Goal: Task Accomplishment & Management: Complete application form

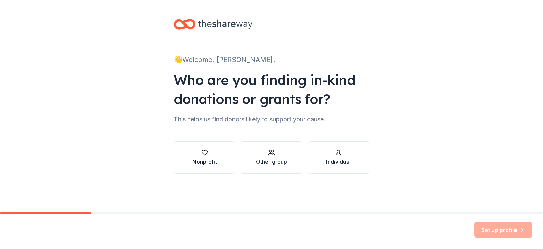
click at [204, 157] on div "Nonprofit" at bounding box center [205, 157] width 24 height 16
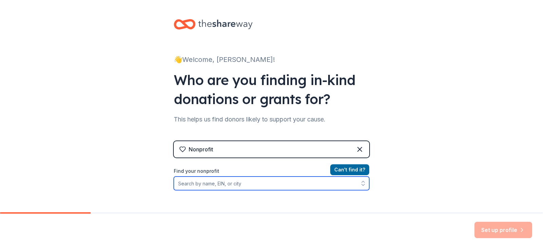
click at [255, 184] on input "Find your nonprofit" at bounding box center [272, 183] width 196 height 14
type input "south jersey robotics"
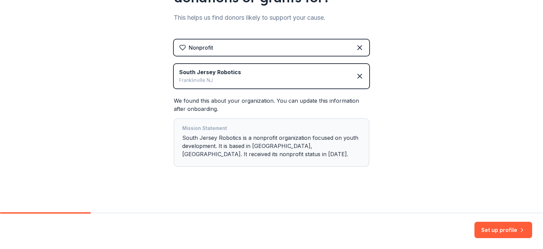
scroll to position [102, 0]
click at [504, 229] on button "Set up profile" at bounding box center [504, 229] width 58 height 16
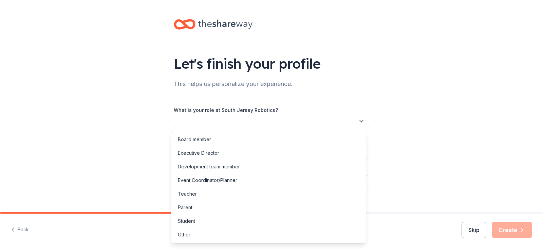
click at [358, 118] on icon "button" at bounding box center [361, 121] width 7 height 7
click at [210, 135] on div "Board member" at bounding box center [194, 139] width 33 height 8
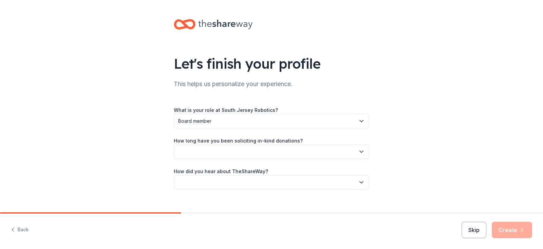
click at [358, 149] on icon "button" at bounding box center [361, 151] width 7 height 7
click at [217, 198] on div "2 to 5 years" at bounding box center [269, 197] width 192 height 14
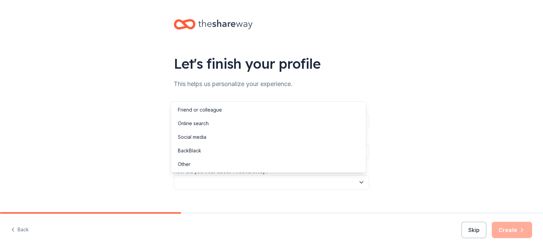
click at [359, 181] on icon "button" at bounding box center [361, 182] width 7 height 7
click at [192, 124] on div "Online search" at bounding box center [193, 123] width 31 height 8
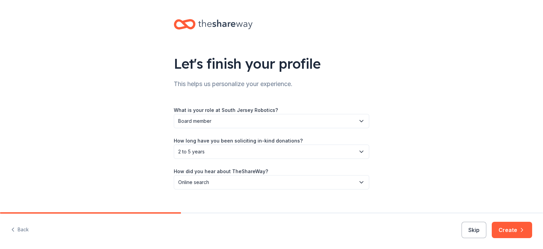
scroll to position [10, 0]
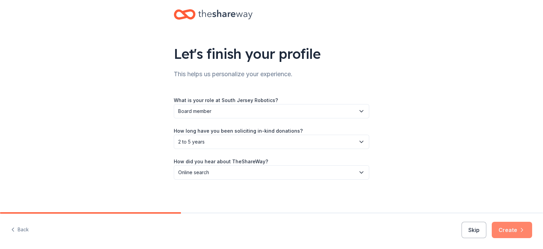
click at [514, 227] on button "Create" at bounding box center [512, 229] width 40 height 16
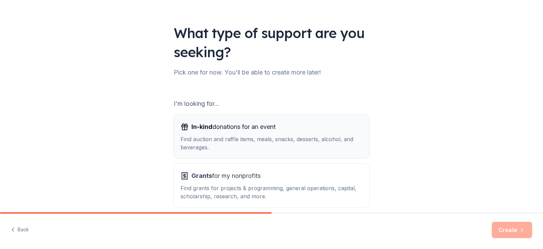
scroll to position [62, 0]
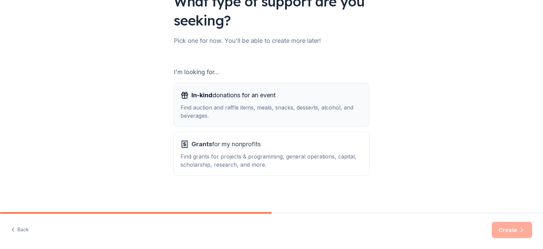
click at [244, 97] on span "In-kind donations for an event" at bounding box center [234, 95] width 84 height 11
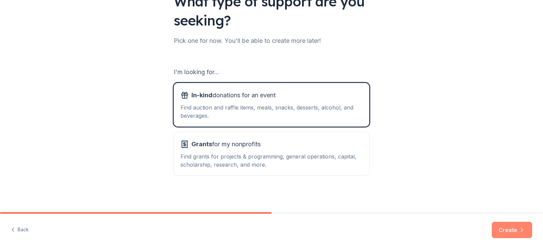
click at [503, 229] on button "Create" at bounding box center [512, 229] width 40 height 16
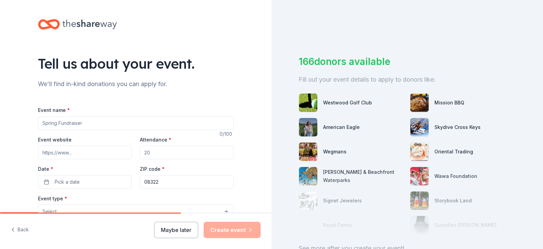
click at [67, 123] on input "Event name *" at bounding box center [136, 123] width 196 height 14
type input "South bJersey STEAMFest and 5K Robot Run"
click at [46, 153] on input "Event website" at bounding box center [85, 152] width 94 height 14
type input "www.sjrobotics.com"
click at [152, 151] on input "Attendance *" at bounding box center [187, 152] width 94 height 14
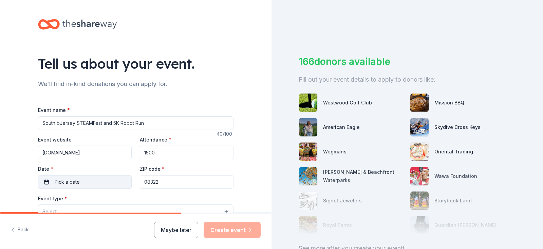
type input "1500"
click at [74, 181] on span "Pick a date" at bounding box center [67, 182] width 25 height 8
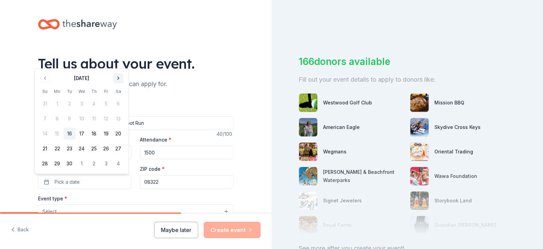
click at [119, 75] on button "Go to next month" at bounding box center [119, 78] width 10 height 10
click at [119, 76] on button "Go to next month" at bounding box center [119, 78] width 10 height 10
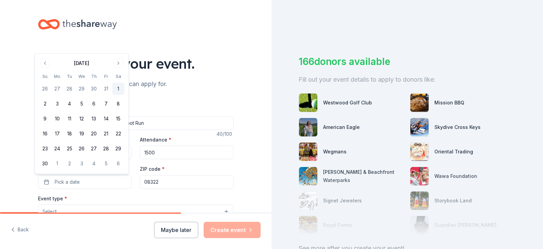
click at [121, 89] on button "1" at bounding box center [118, 89] width 12 height 12
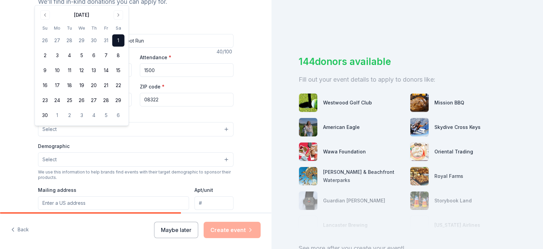
scroll to position [85, 0]
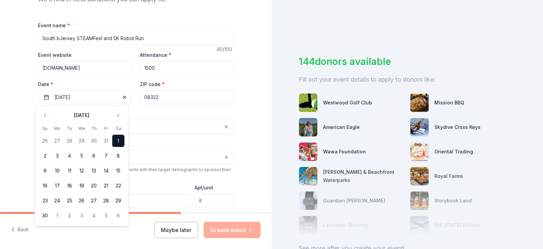
click at [0, 118] on div "Tell us about your event. We'll find in-kind donations you can apply for. Event…" at bounding box center [136, 141] width 272 height 452
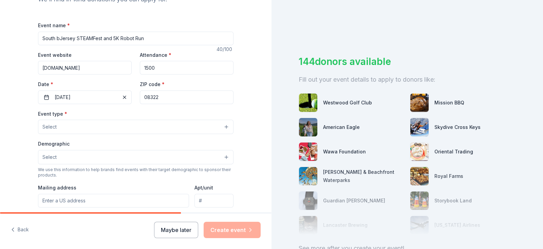
click at [53, 122] on button "Select" at bounding box center [136, 127] width 196 height 14
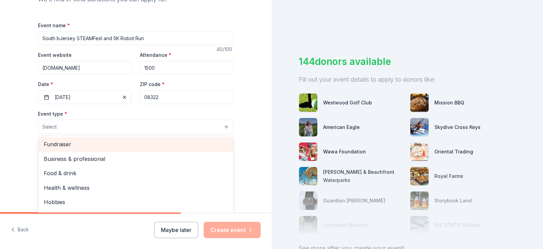
click at [72, 145] on span "Fundraiser" at bounding box center [136, 144] width 184 height 9
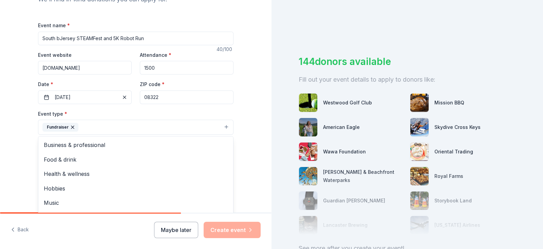
click at [153, 127] on button "Fundraiser" at bounding box center [136, 127] width 196 height 15
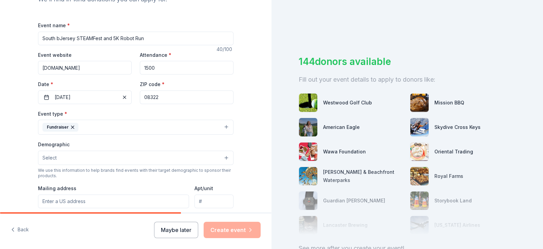
click at [221, 126] on button "Fundraiser" at bounding box center [136, 127] width 196 height 15
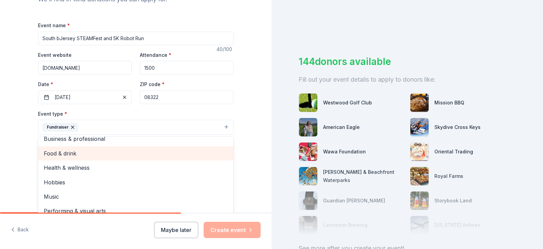
scroll to position [8, 0]
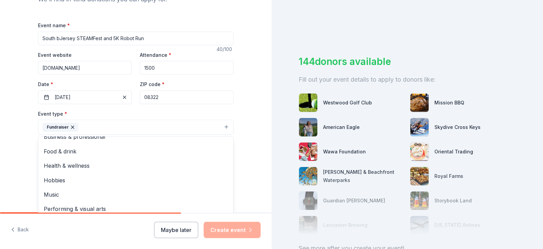
click at [5, 144] on div "Tell us about your event. We'll find in-kind donations you can apply for. Event…" at bounding box center [136, 141] width 272 height 453
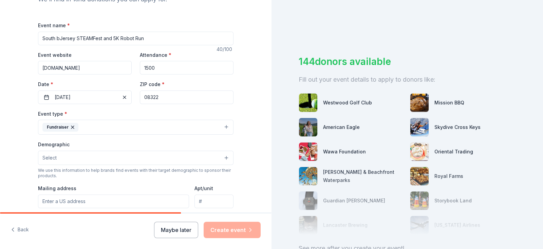
click at [61, 157] on button "Select" at bounding box center [136, 157] width 196 height 14
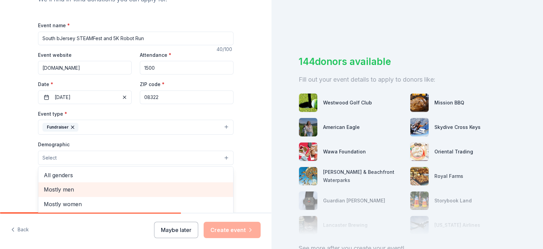
scroll to position [42, 0]
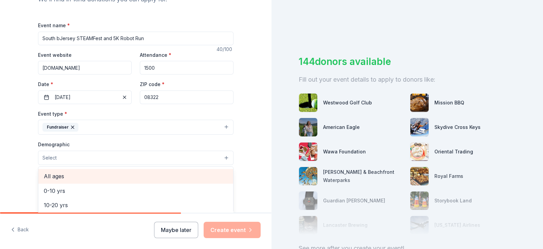
drag, startPoint x: 67, startPoint y: 173, endPoint x: 72, endPoint y: 174, distance: 5.1
click at [67, 173] on span "All ages" at bounding box center [136, 176] width 184 height 9
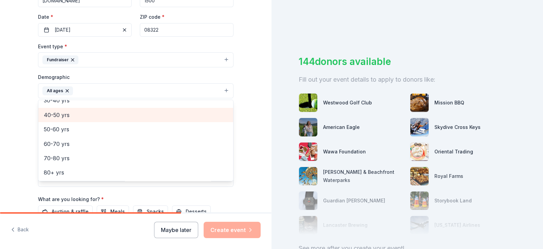
scroll to position [212, 0]
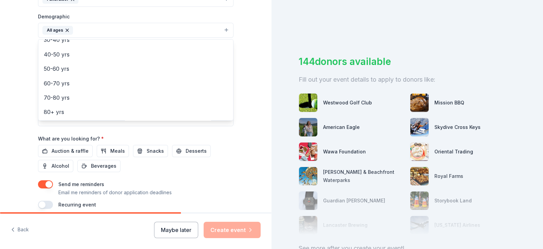
click at [60, 151] on div "Event name * South bJersey STEAMFest and 5K Robot Run 40 /100 Event website www…" at bounding box center [136, 50] width 196 height 315
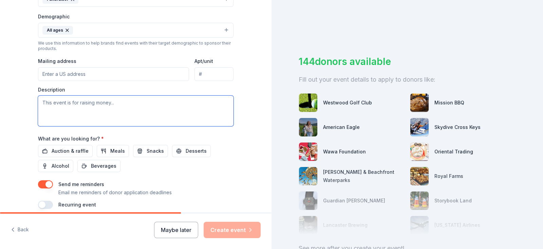
click at [49, 104] on textarea at bounding box center [136, 110] width 196 height 31
click at [46, 75] on input "Mailing address" at bounding box center [113, 74] width 151 height 14
type input "2617 Coles Mill Road, Franklin, NJ, 08322"
click at [69, 105] on textarea at bounding box center [136, 110] width 196 height 31
click at [136, 104] on textarea "This event is raising money for afterschool STEM programs" at bounding box center [136, 110] width 196 height 31
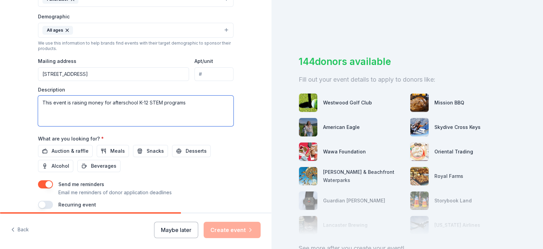
click at [191, 102] on textarea "This event is raising money for afterschool K-12 STEM programs" at bounding box center [136, 110] width 196 height 31
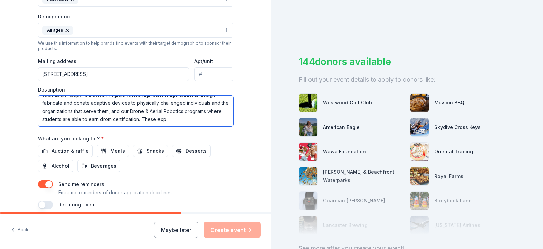
scroll to position [29, 0]
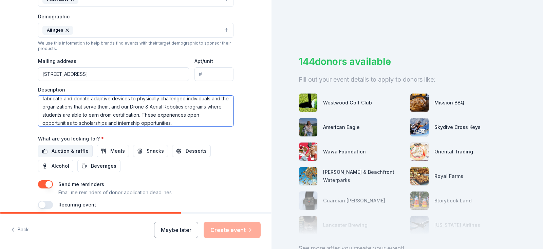
type textarea "This event is raising money for afterschool K-12 STEM programs, as well as a Gi…"
click at [76, 153] on span "Auction & raffle" at bounding box center [70, 151] width 37 height 8
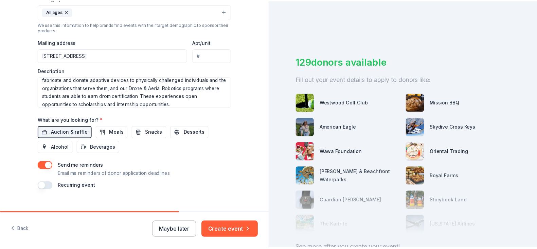
scroll to position [242, 0]
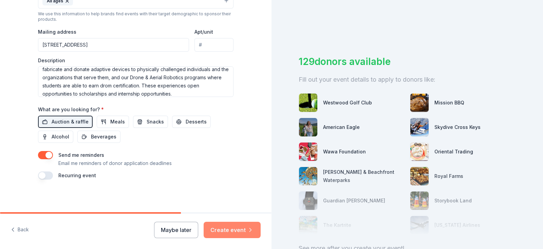
click at [232, 230] on button "Create event" at bounding box center [232, 229] width 57 height 16
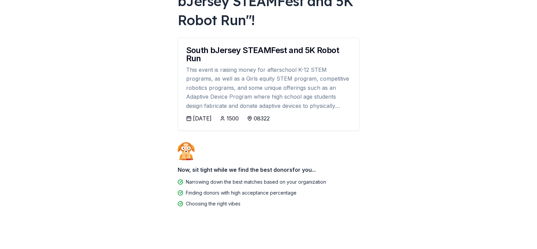
scroll to position [74, 0]
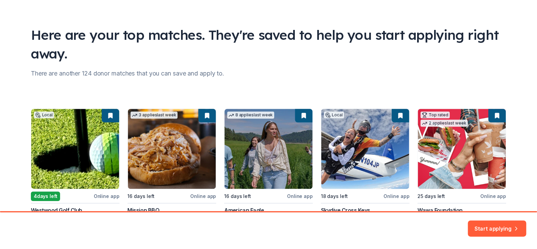
scroll to position [85, 0]
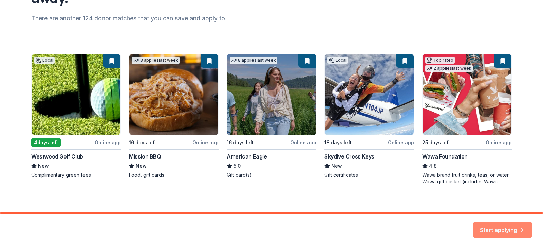
click at [510, 224] on button "Start applying" at bounding box center [503, 225] width 59 height 16
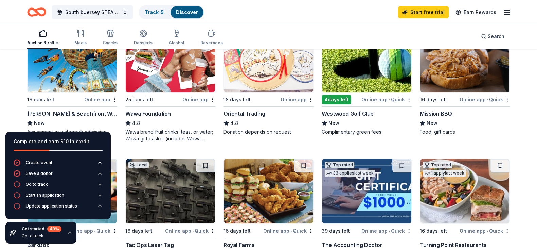
scroll to position [85, 0]
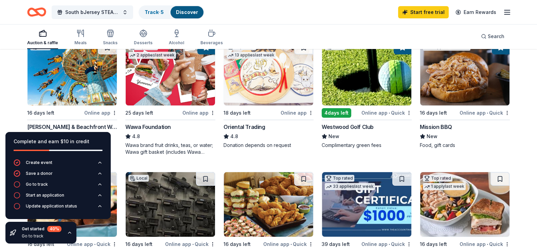
click at [179, 101] on img at bounding box center [170, 73] width 89 height 65
click at [451, 79] on img at bounding box center [464, 73] width 89 height 65
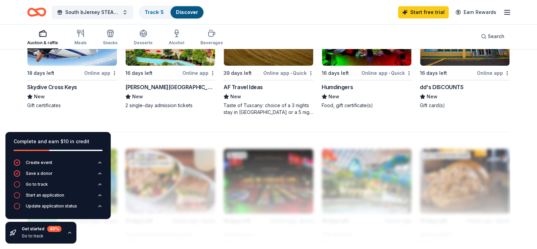
scroll to position [467, 0]
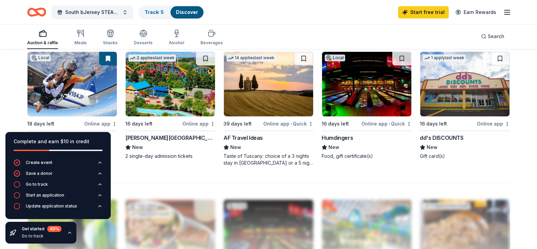
click at [171, 116] on img at bounding box center [170, 84] width 89 height 65
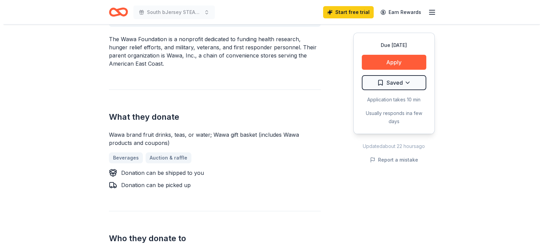
scroll to position [169, 0]
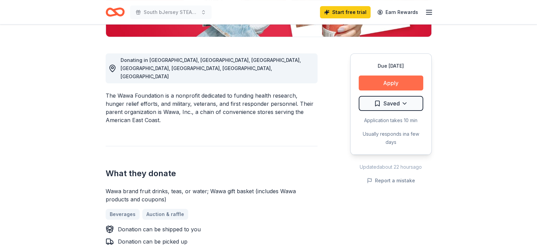
click at [377, 80] on button "Apply" at bounding box center [391, 82] width 65 height 15
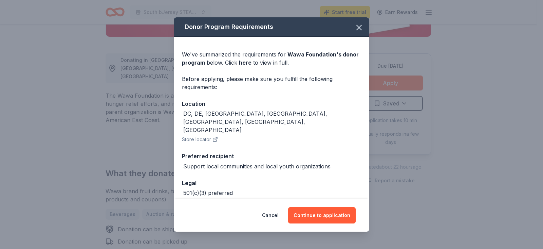
click at [204, 135] on button "Store locator" at bounding box center [200, 139] width 36 height 8
click at [333, 218] on button "Continue to application" at bounding box center [322, 215] width 68 height 16
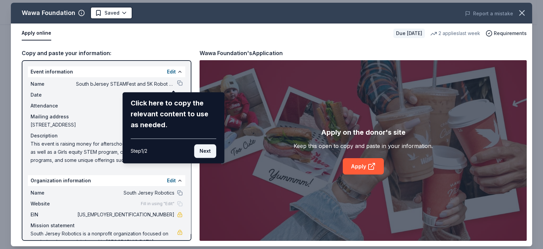
click at [207, 151] on button "Next" at bounding box center [205, 151] width 22 height 14
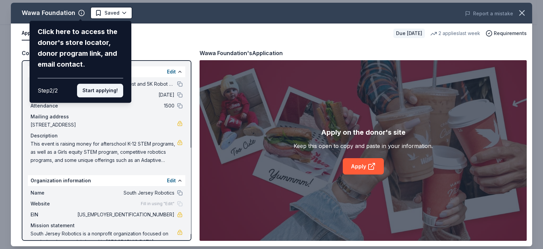
click at [99, 91] on button "Start applying!" at bounding box center [100, 91] width 46 height 14
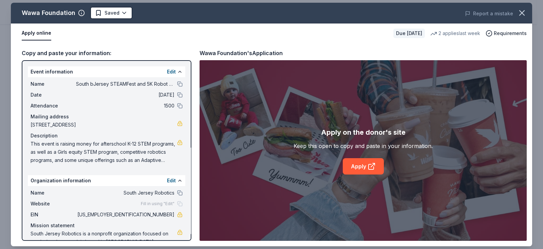
click at [364, 166] on div "Wawa Foundation Saved Report a mistake Apply online Due in 25 days 2 applies la…" at bounding box center [272, 124] width 522 height 243
click at [359, 167] on link "Apply" at bounding box center [363, 166] width 41 height 16
click at [360, 164] on link "Apply" at bounding box center [363, 166] width 41 height 16
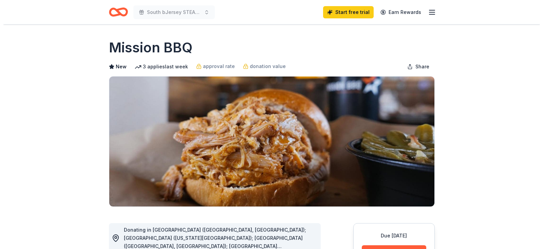
scroll to position [127, 0]
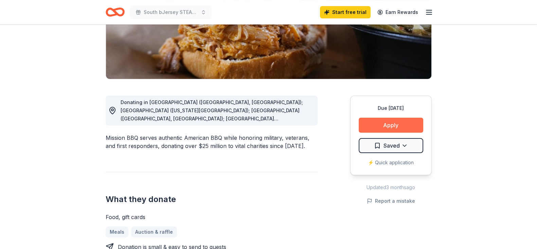
click at [397, 120] on button "Apply" at bounding box center [391, 125] width 65 height 15
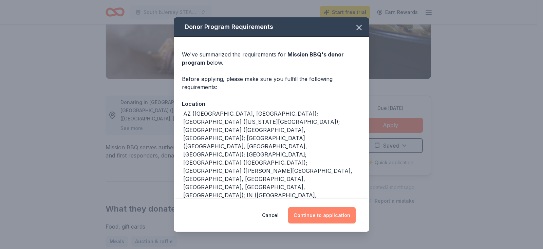
click at [328, 217] on button "Continue to application" at bounding box center [322, 215] width 68 height 16
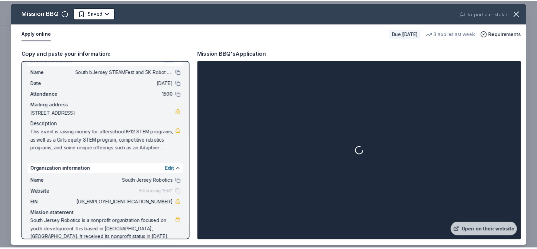
scroll to position [22, 0]
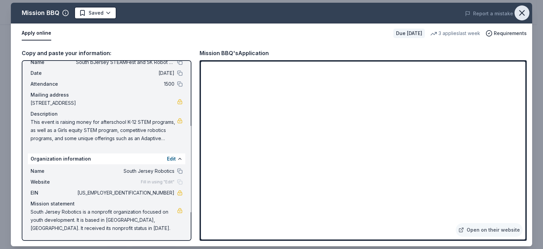
click at [525, 13] on icon "button" at bounding box center [523, 13] width 10 height 10
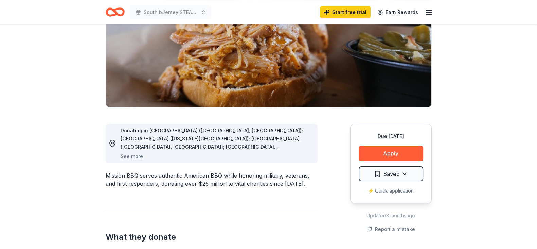
scroll to position [0, 0]
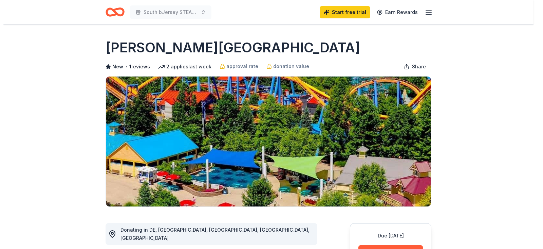
scroll to position [127, 0]
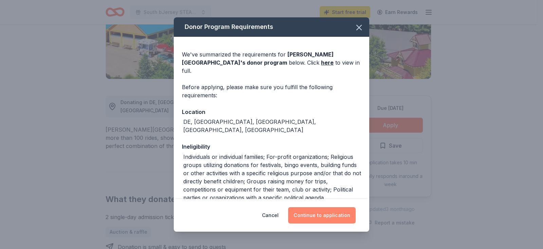
click at [317, 214] on button "Continue to application" at bounding box center [322, 215] width 68 height 16
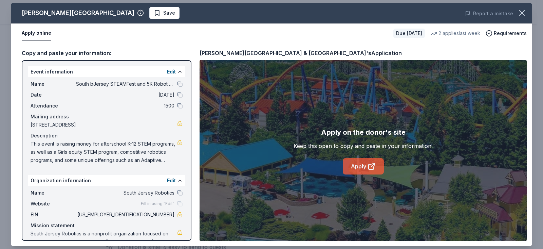
click at [359, 166] on link "Apply" at bounding box center [363, 166] width 41 height 16
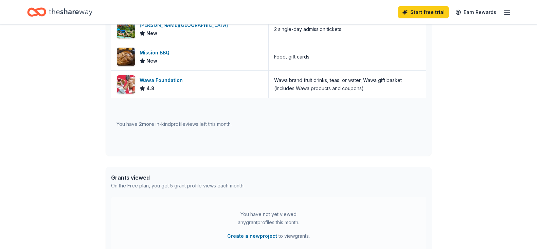
scroll to position [127, 0]
